Goal: Transaction & Acquisition: Purchase product/service

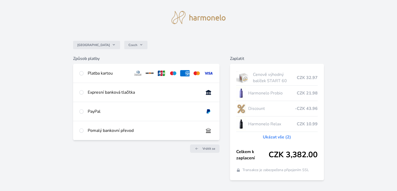
scroll to position [11, 0]
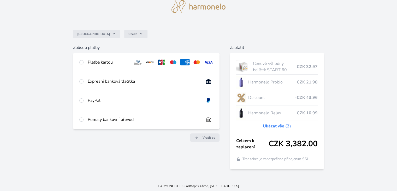
drag, startPoint x: 401, startPoint y: 39, endPoint x: 401, endPoint y: 57, distance: 18.0
click at [397, 57] on html "Česko Czech Způsob platby Platba kartou Číslo karty <p>Your browser does not su…" at bounding box center [198, 85] width 397 height 213
click at [81, 63] on input "radio" at bounding box center [81, 62] width 4 height 4
radio input "true"
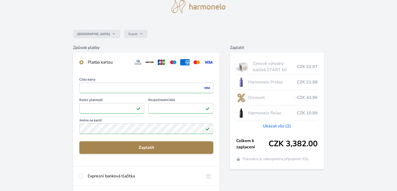
click at [120, 148] on span "Zaplatit" at bounding box center [146, 147] width 125 height 6
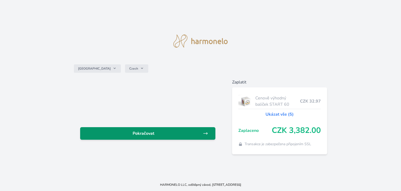
click at [134, 134] on span "Pokračovat" at bounding box center [143, 133] width 119 height 6
